Goal: Transaction & Acquisition: Purchase product/service

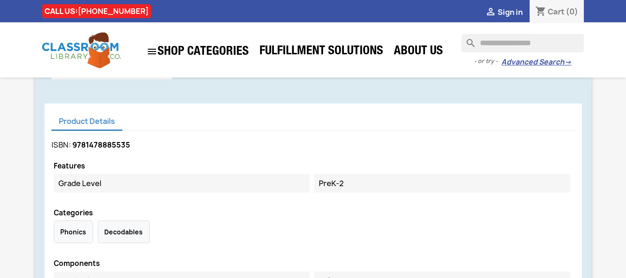
scroll to position [377, 0]
drag, startPoint x: 133, startPoint y: 143, endPoint x: 74, endPoint y: 145, distance: 59.3
click at [74, 145] on div "ISBN: 9781478885535" at bounding box center [312, 145] width 523 height 13
copy span "9781478885535"
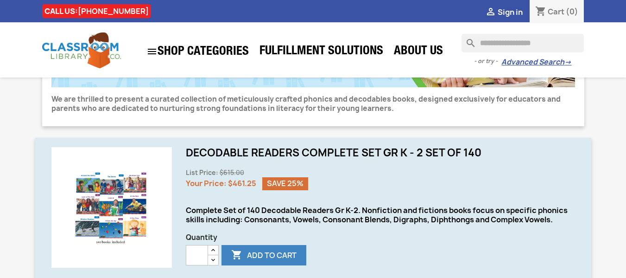
scroll to position [189, 0]
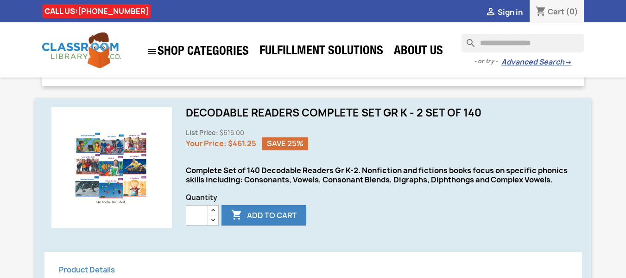
scroll to position [229, 0]
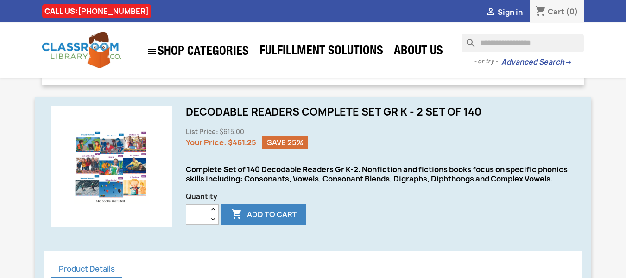
drag, startPoint x: 251, startPoint y: 142, endPoint x: 233, endPoint y: 143, distance: 18.5
click at [233, 143] on span "$461.25" at bounding box center [242, 142] width 28 height 10
click at [269, 169] on div "Complete Set of 140 Decodable Readers Gr K-2. Nonfiction and fictions books foc…" at bounding box center [380, 173] width 389 height 19
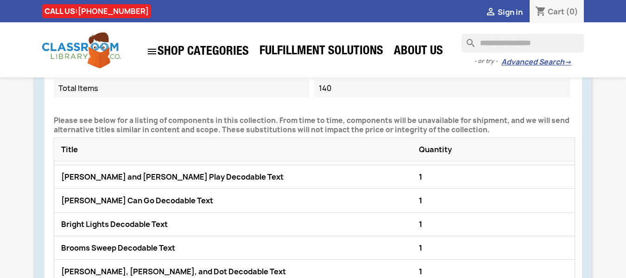
scroll to position [498, 0]
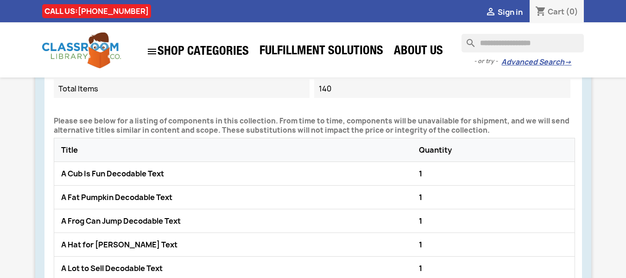
scroll to position [591, 0]
